Goal: Task Accomplishment & Management: Use online tool/utility

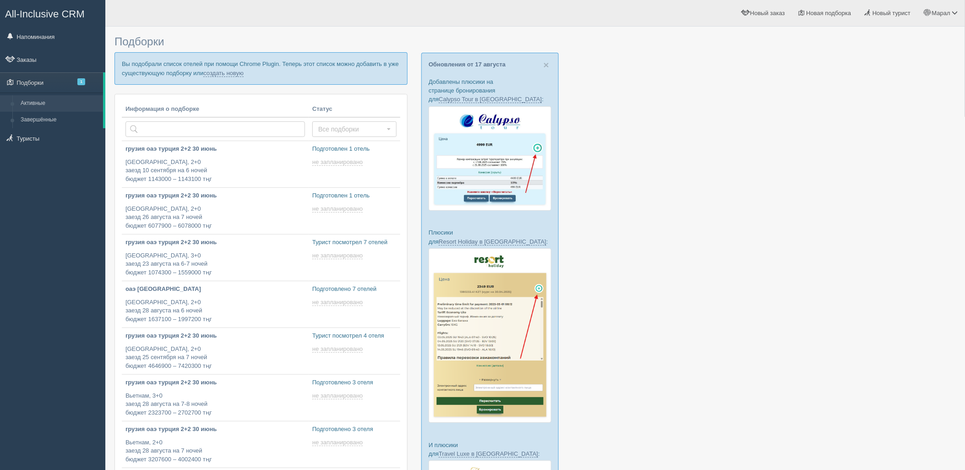
click at [814, 321] on div at bounding box center [535, 354] width 841 height 647
type input "2025-08-19 17:20"
click at [218, 75] on link "создать новую" at bounding box center [223, 73] width 40 height 7
type input "2025-08-19 12:45"
type input "2025-08-19 18:55"
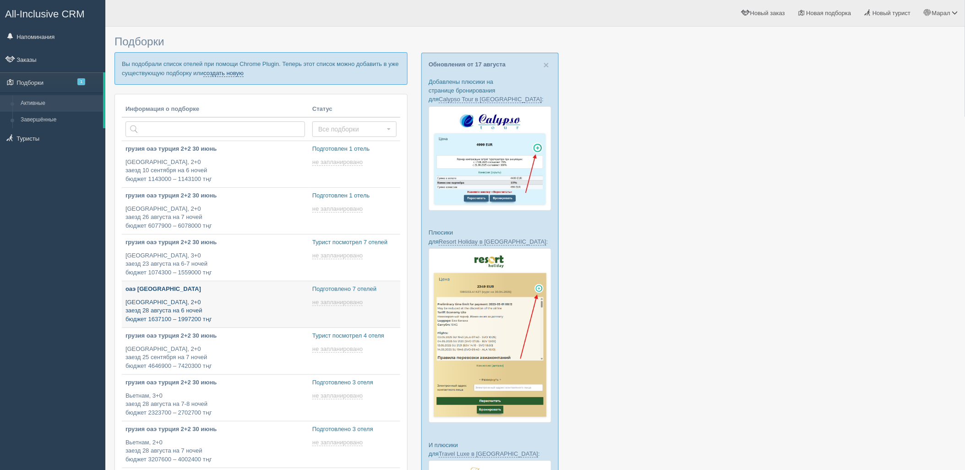
type input "2025-08-19 18:50"
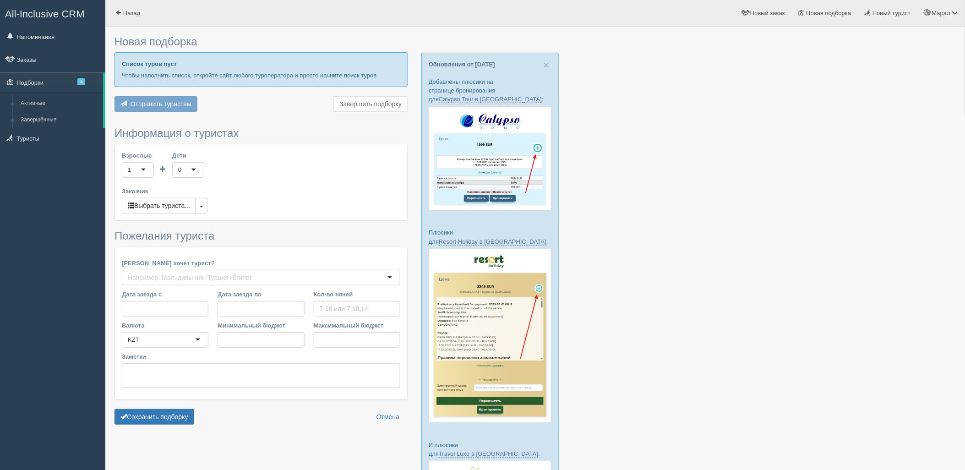
type input "9"
type input "1396100"
type input "1396200"
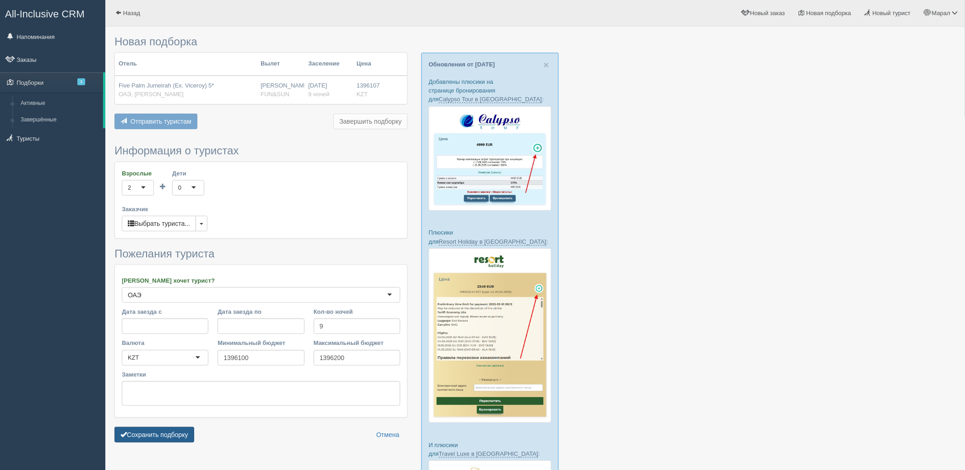
scroll to position [102, 0]
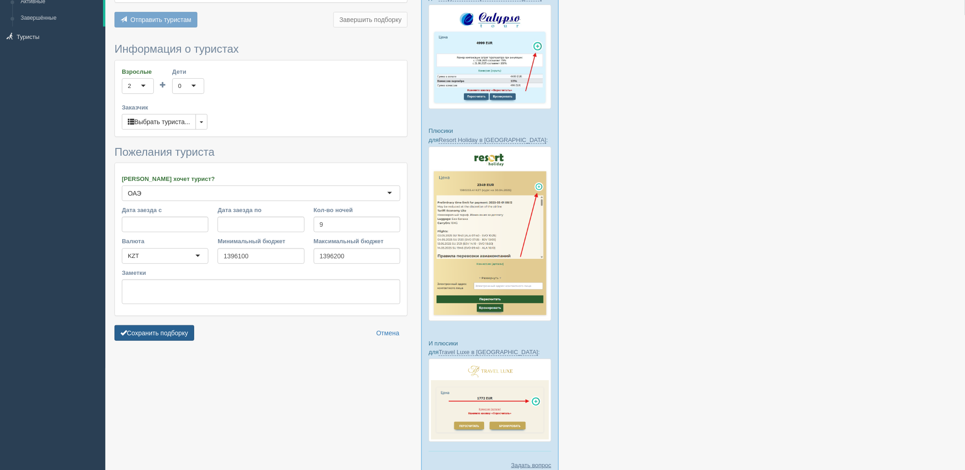
click at [162, 336] on button "Сохранить подборку" at bounding box center [155, 333] width 80 height 16
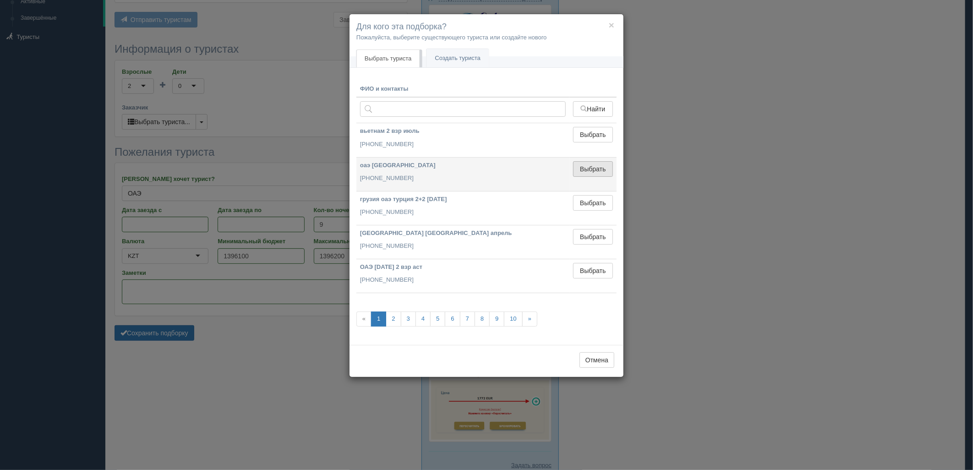
click at [598, 174] on button "Выбрать" at bounding box center [593, 169] width 40 height 16
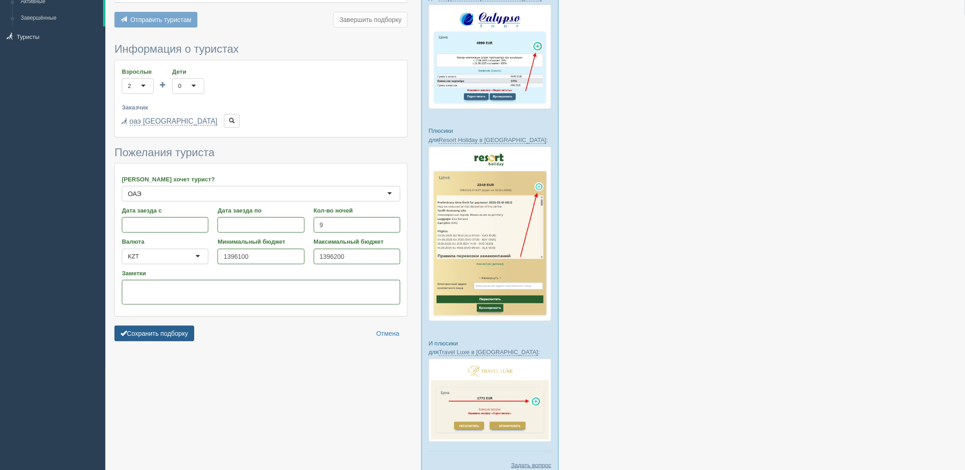
click at [185, 332] on button "Сохранить подборку" at bounding box center [155, 334] width 80 height 16
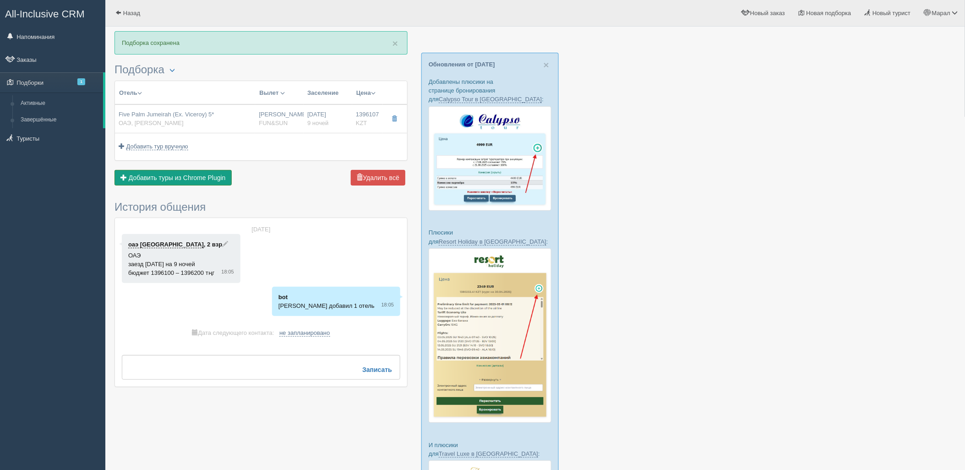
click at [201, 178] on span "Добавить туры из Chrome Plugin" at bounding box center [177, 177] width 97 height 7
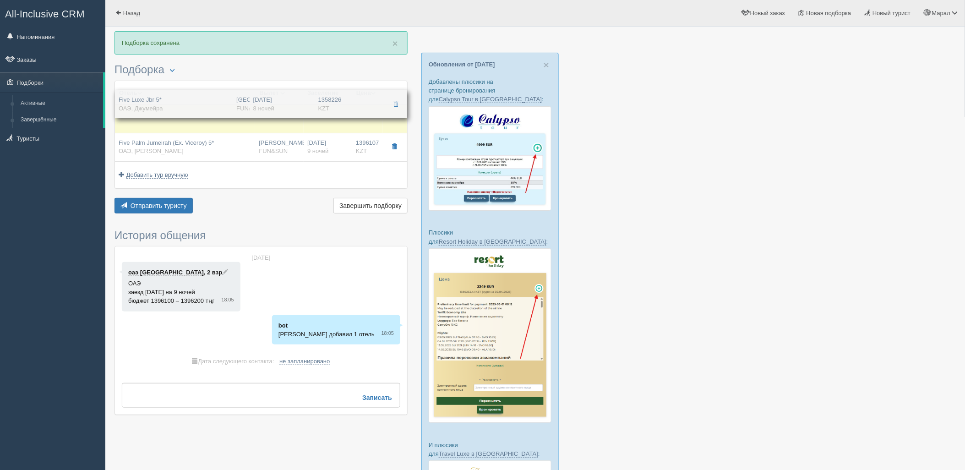
drag, startPoint x: 170, startPoint y: 154, endPoint x: 170, endPoint y: 110, distance: 43.5
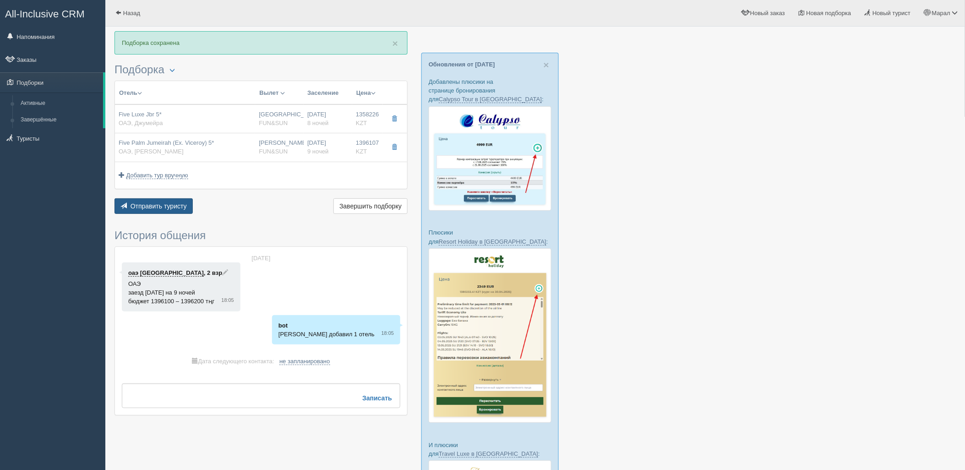
click at [156, 208] on span "Отправить туристу" at bounding box center [159, 205] width 56 height 7
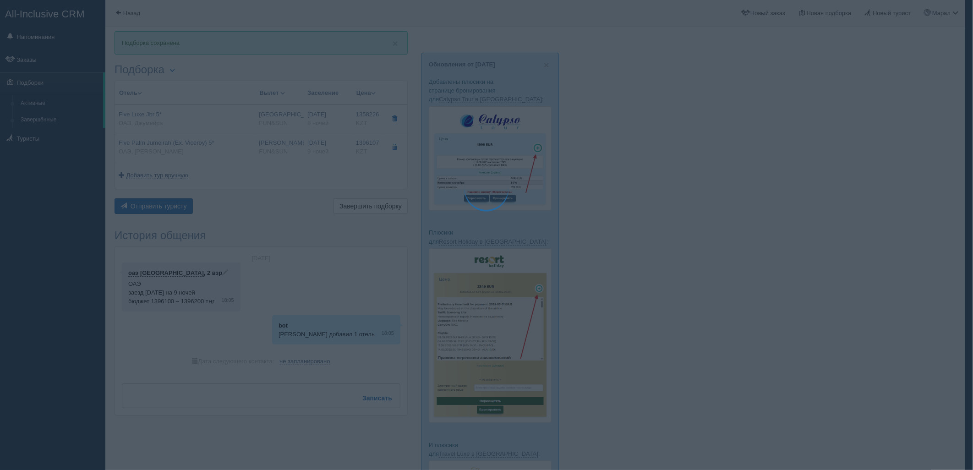
type textarea "🌞 Добрый день! Предлагаем Вам рассмотреть следующие варианты: 🌎 ОАЭ, Джумейра 🏩…"
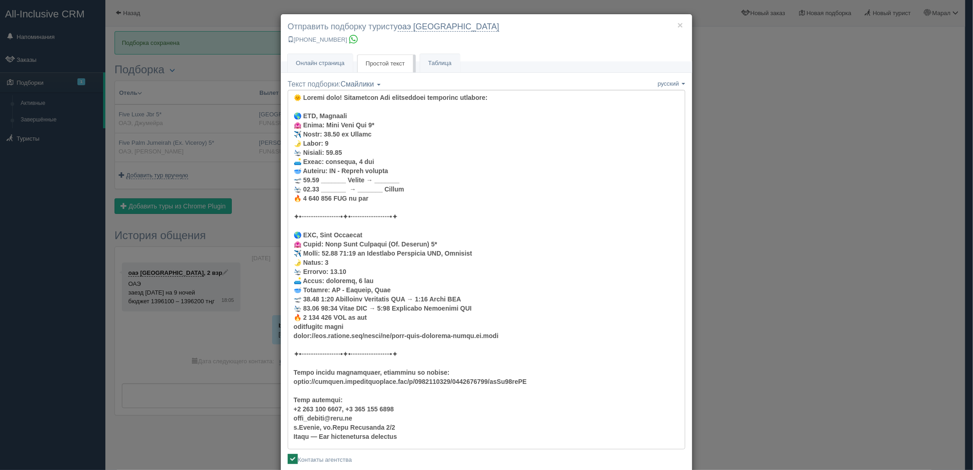
drag, startPoint x: 739, startPoint y: 221, endPoint x: 435, endPoint y: 189, distance: 305.8
click at [733, 221] on div "× Отправить подборку туристу оаэ шымкент +7 778 536 9439 Онлайн страница Онлайн…" at bounding box center [486, 235] width 973 height 470
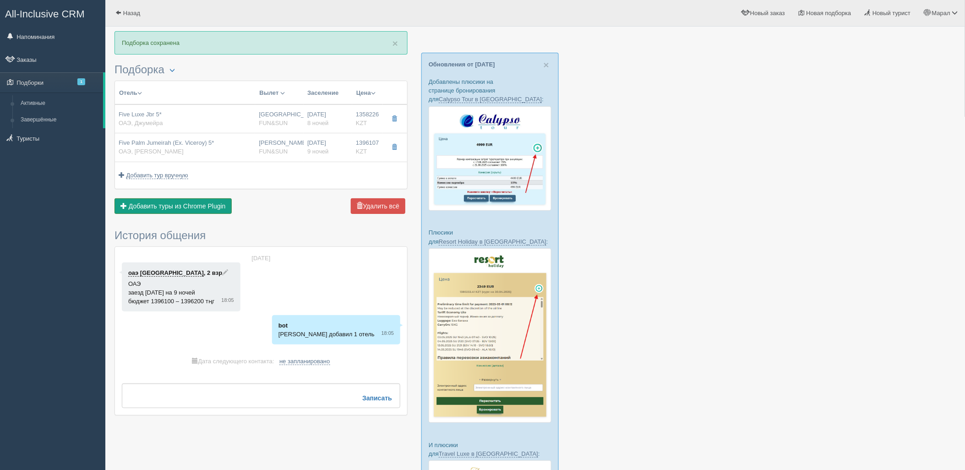
click at [194, 204] on span "Добавить туры из Chrome Plugin" at bounding box center [177, 205] width 97 height 7
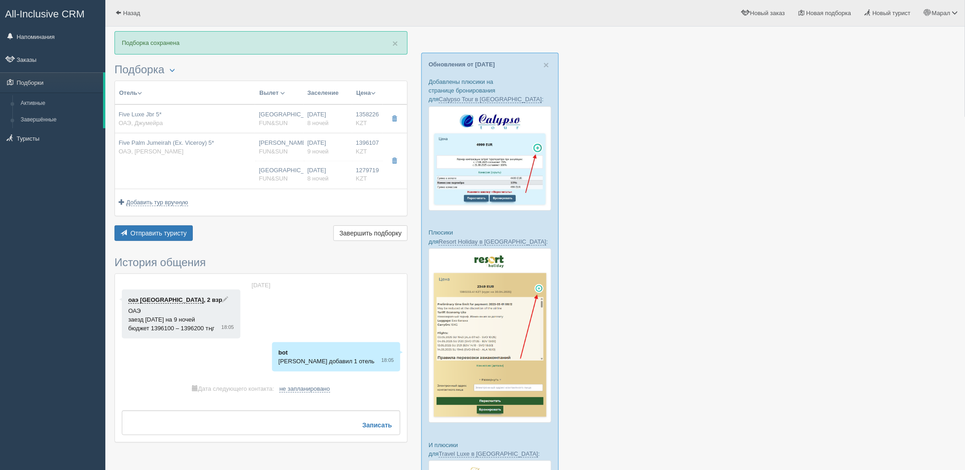
click at [218, 142] on div "Five Palm Jumeirah (Ex. Viceroy) 5* ОАЭ, Палм Джумейра" at bounding box center [185, 147] width 133 height 17
type input "Five Palm Jumeirah (Ex. Viceroy) 5*"
type input "https://www.booking.com/hotel/ae/five-palm-jumeirah-dubai.ru.html"
type textarea "молодежный отель"
type input "ОАЭ"
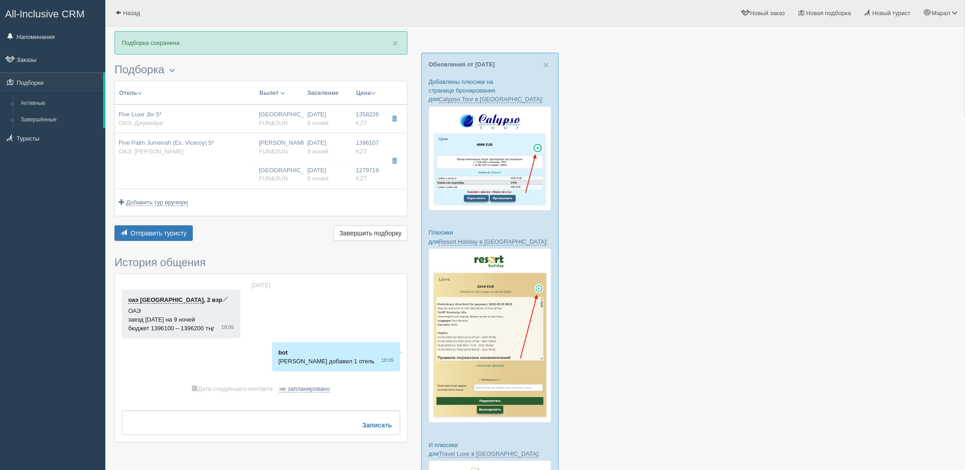
type input "Палм Джумейра"
type input "1396107.00"
type input "[PERSON_NAME]"
type input "Дубай DXB"
type input "04:25"
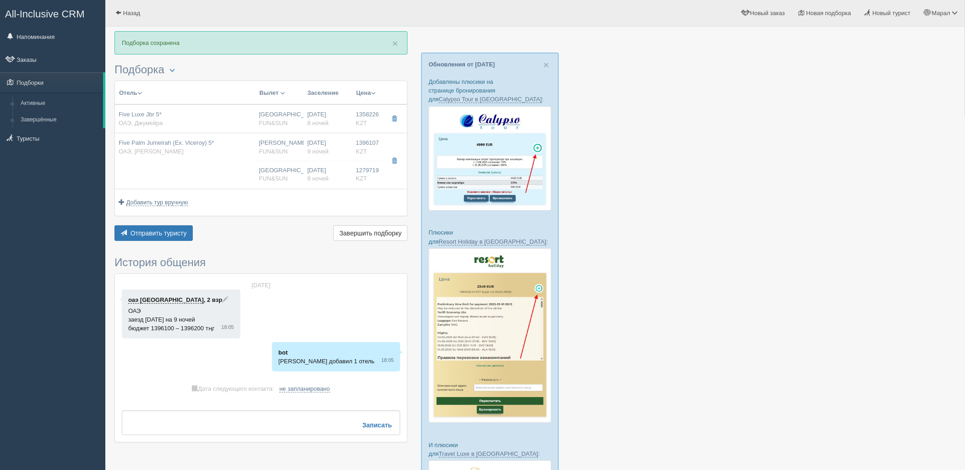
type input "08:15"
type input "Flydubai"
type input "21:50"
type input "03:25"
type input "9"
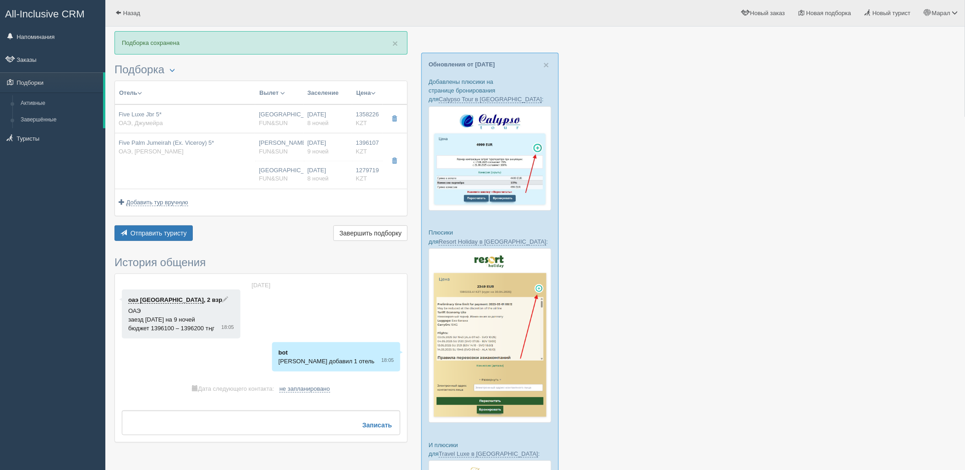
type input "superior"
type input "HB - Завтрак, Ужин"
type input "FUN&SUN"
type input "https://tourvisor.ru/countries#!/hotel=viceroy-palm-jumeirah"
type input "1279719.00"
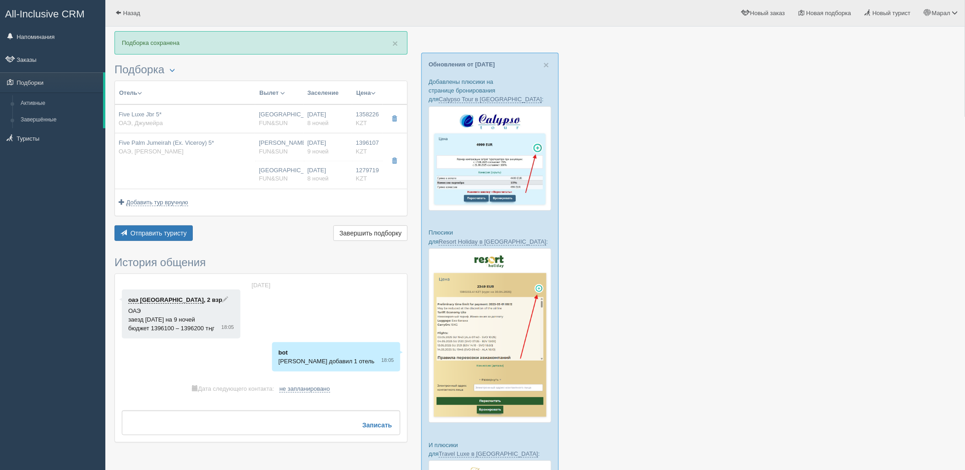
type input "Астана"
type input "8"
type input "superior"
type input "BB - Только завтрак"
type input "FUN&SUN"
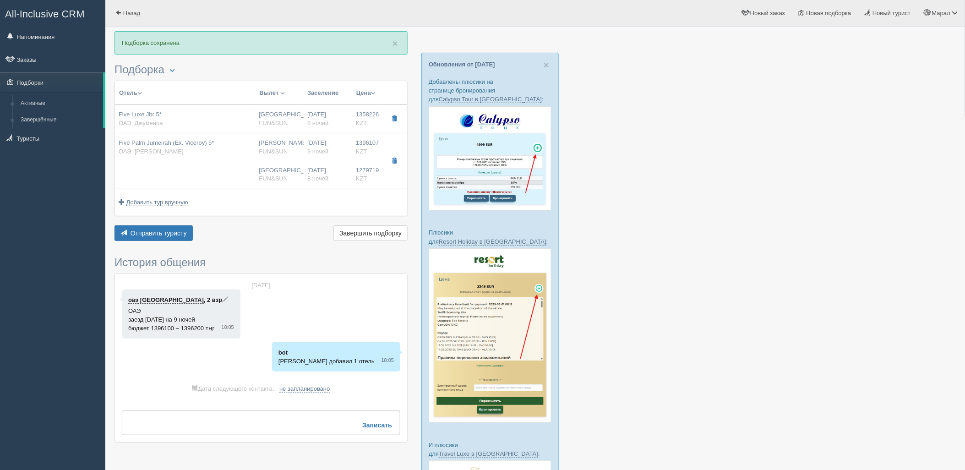
type input "https://tourvisor.ru/countries#!/hotel=viceroy-palm-jumeirah"
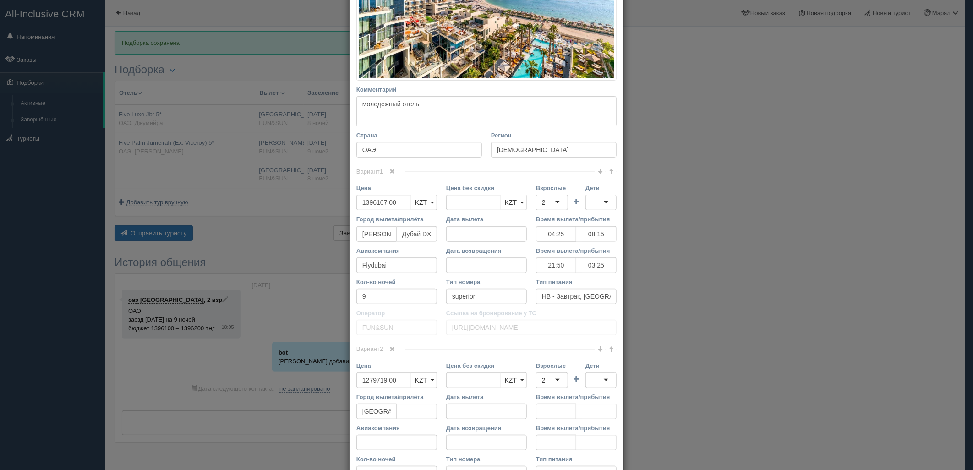
scroll to position [254, 0]
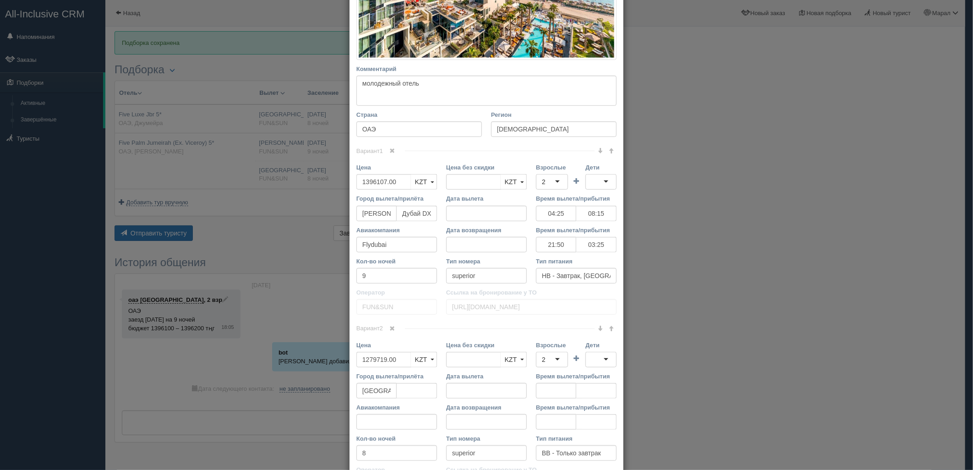
drag, startPoint x: 392, startPoint y: 150, endPoint x: 403, endPoint y: 166, distance: 20.1
click at [392, 150] on span at bounding box center [392, 150] width 5 height 5
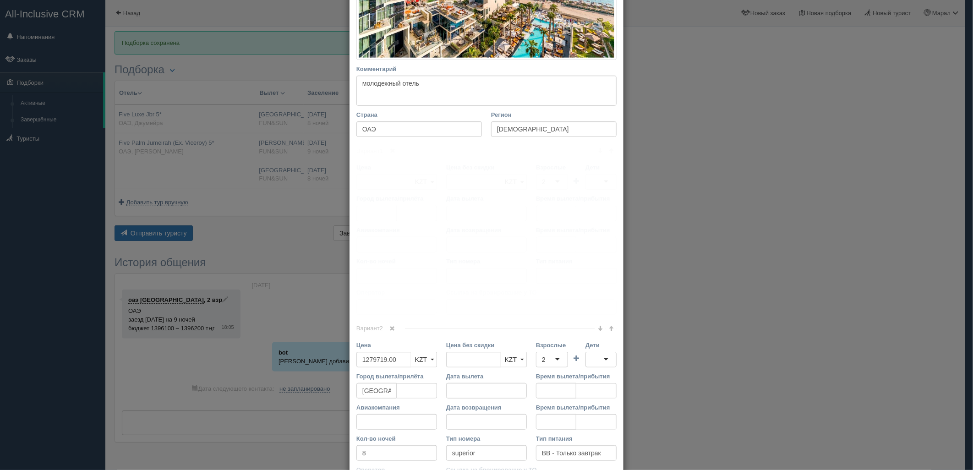
scroll to position [174, 0]
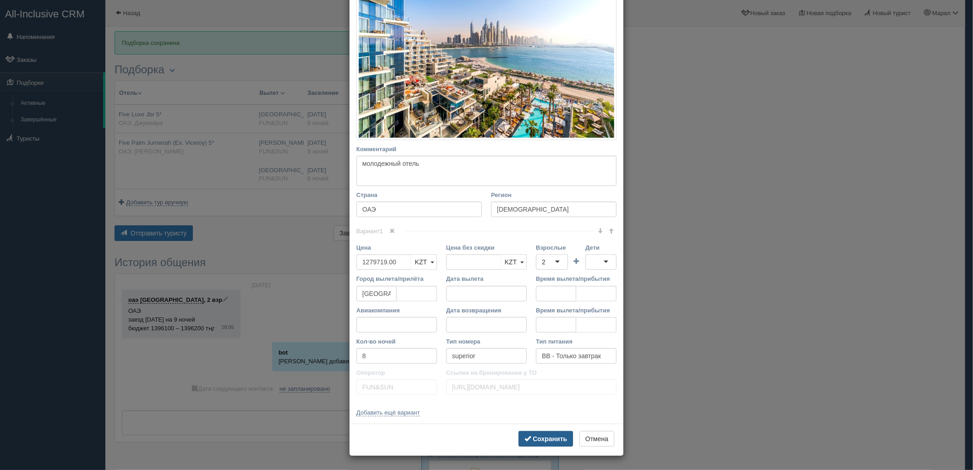
click at [553, 433] on button "Сохранить" at bounding box center [546, 439] width 55 height 16
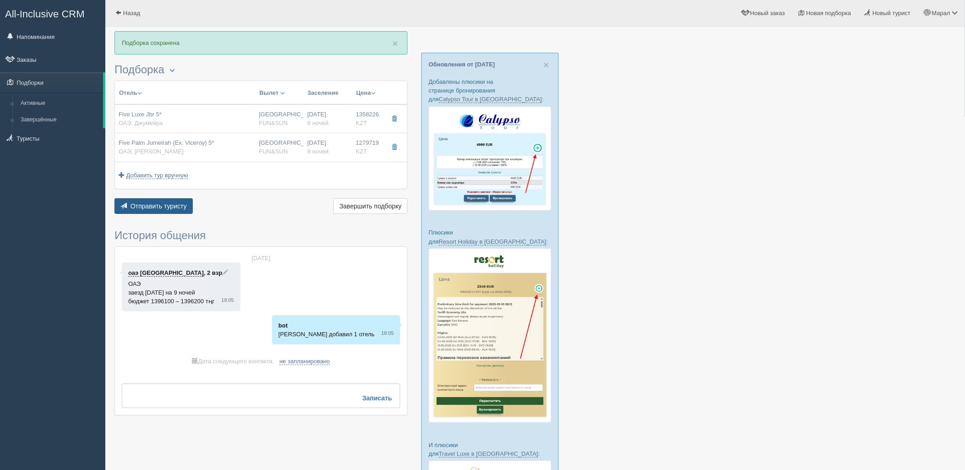
click at [165, 207] on span "Отправить туристу" at bounding box center [159, 205] width 56 height 7
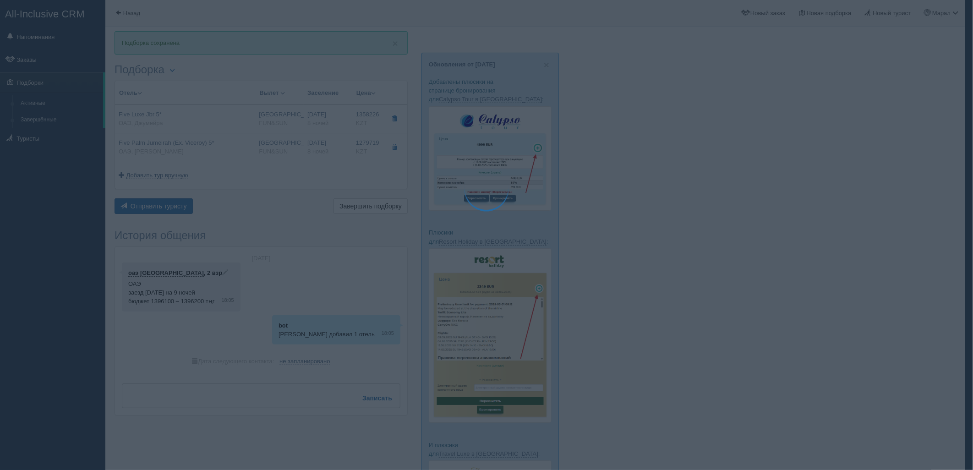
type textarea "🌞 Добрый день! Предлагаем Вам рассмотреть следующие варианты: 🌎 ОАЭ, Джумейра 🏩…"
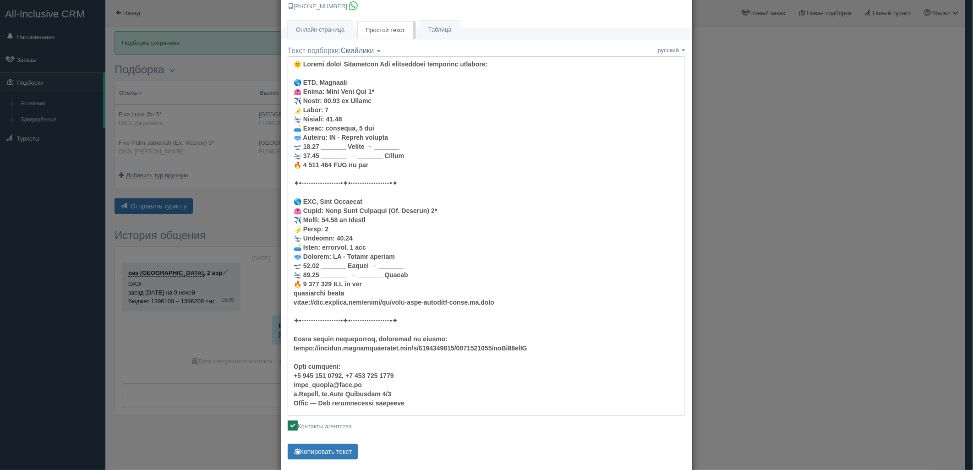
scroll to position [51, 0]
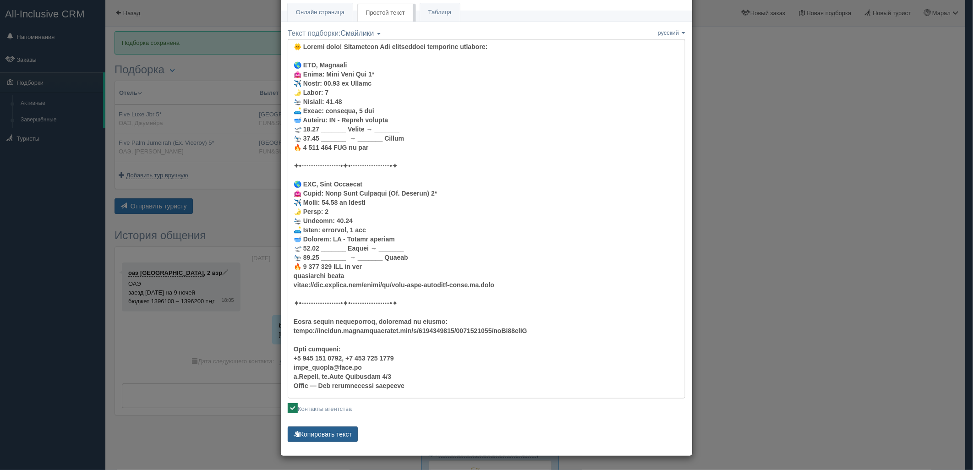
click at [327, 432] on button "Копировать текст" at bounding box center [323, 434] width 70 height 16
click at [326, 432] on button "Копировать текст" at bounding box center [323, 434] width 70 height 16
